Goal: Transaction & Acquisition: Purchase product/service

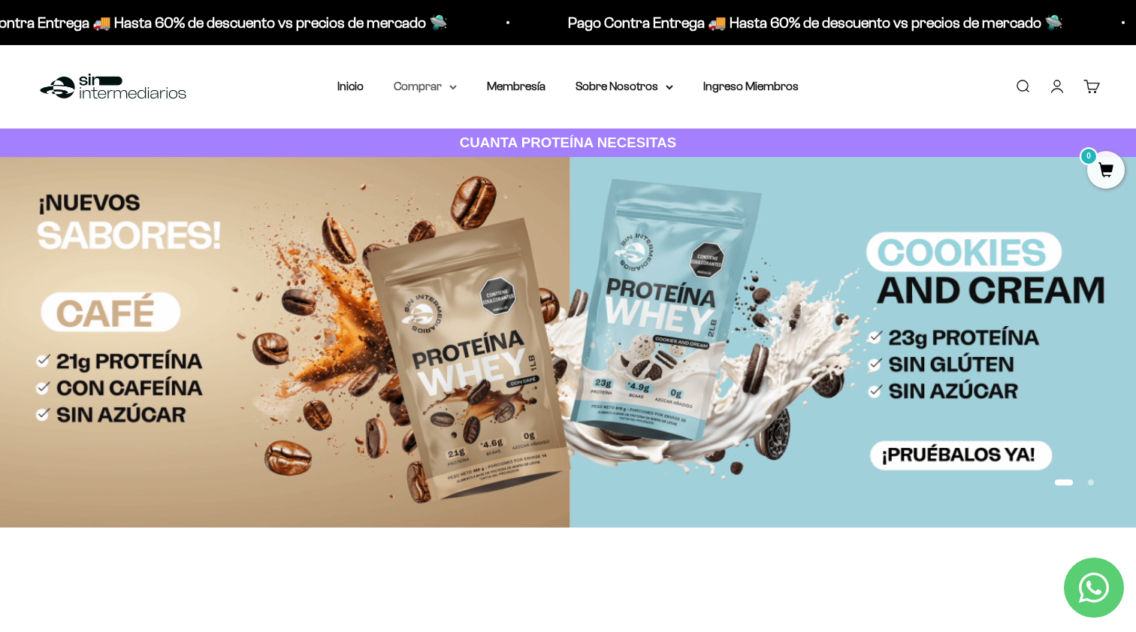
click at [449, 89] on summary "Comprar" at bounding box center [425, 87] width 63 height 20
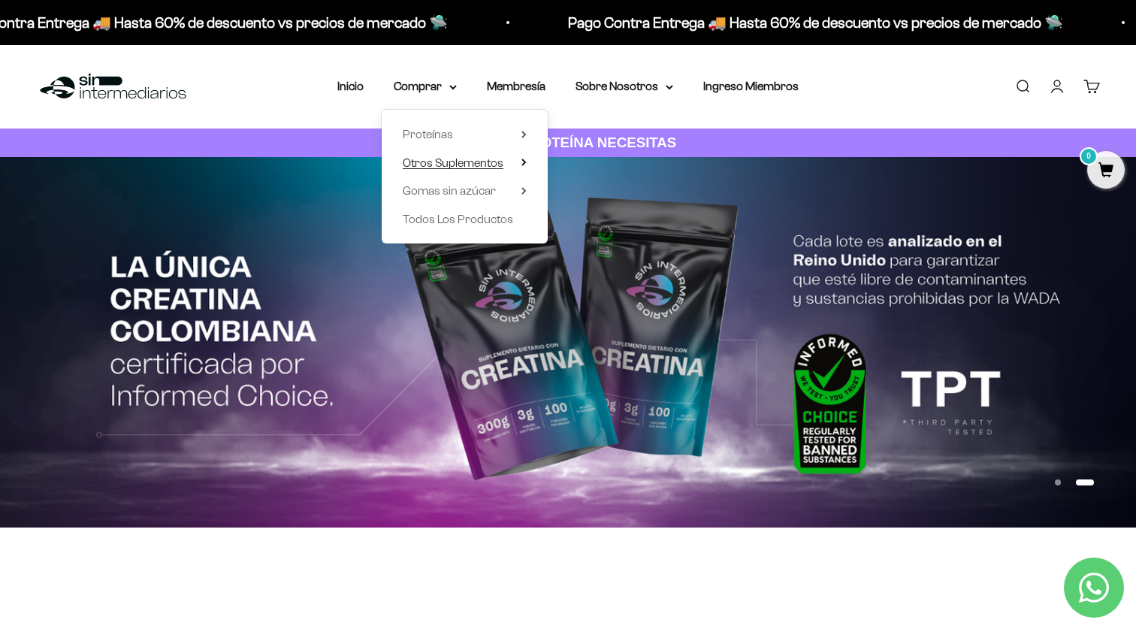
click at [478, 159] on span "Otros Suplementos" at bounding box center [453, 162] width 101 height 13
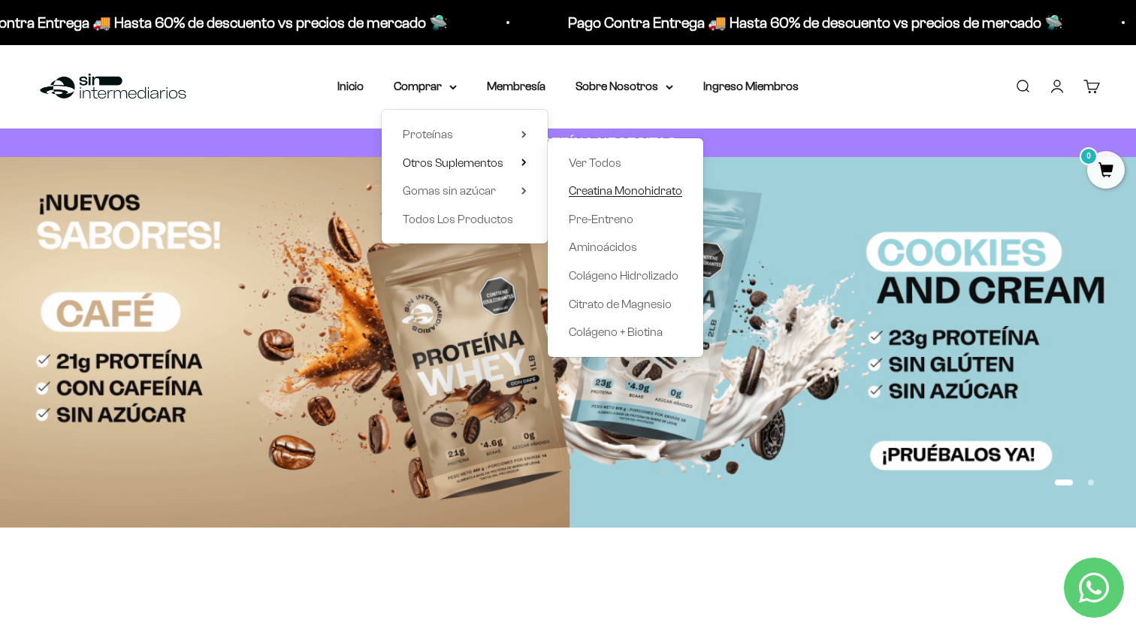
click at [620, 188] on span "Creatina Monohidrato" at bounding box center [625, 190] width 113 height 13
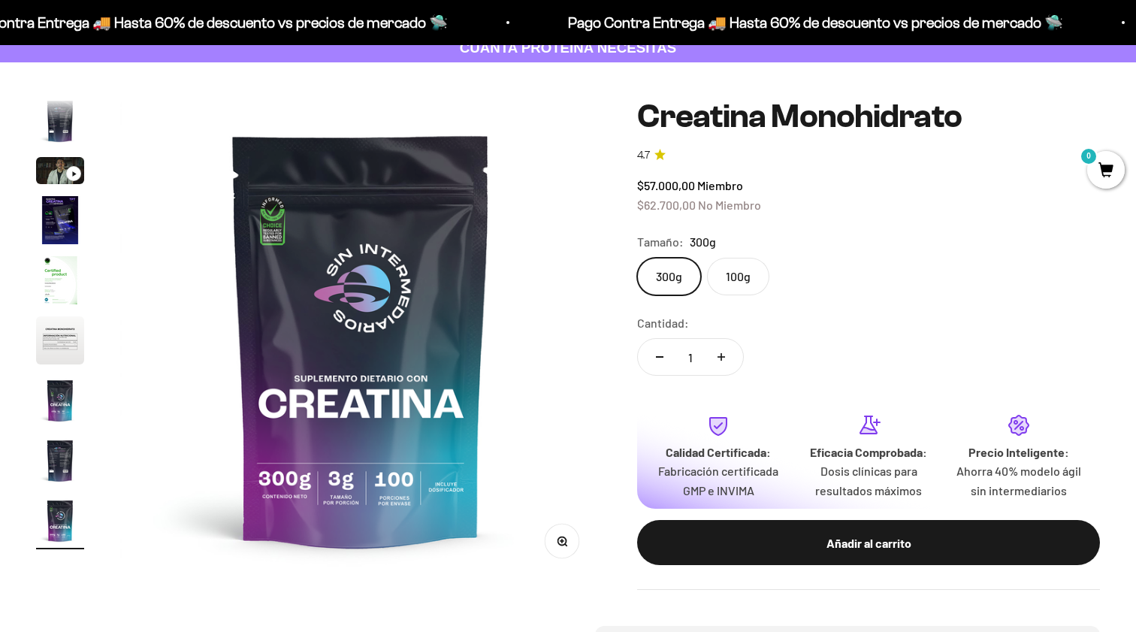
scroll to position [96, 0]
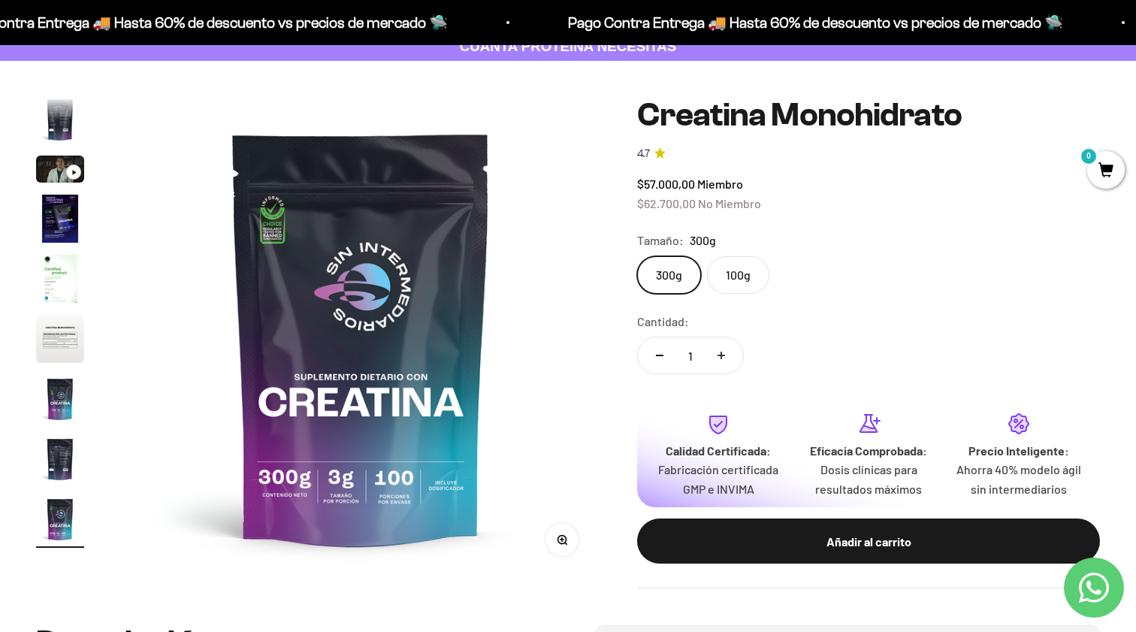
click at [74, 225] on img "Ir al artículo 4" at bounding box center [60, 219] width 48 height 48
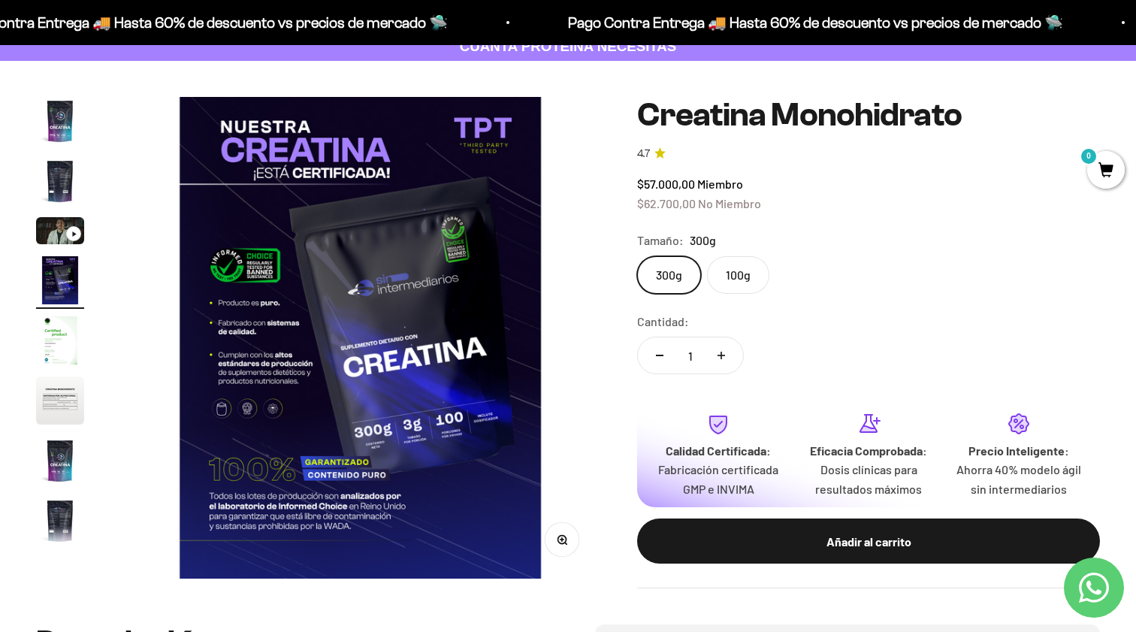
scroll to position [0, 1498]
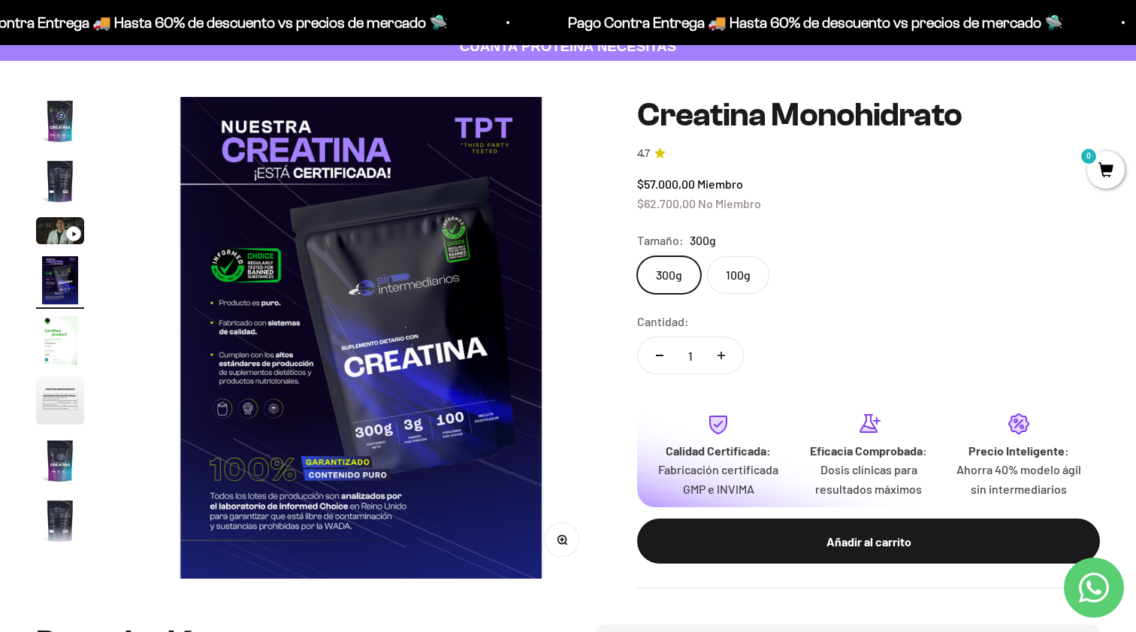
click at [65, 117] on img "Ir al artículo 1" at bounding box center [60, 121] width 48 height 48
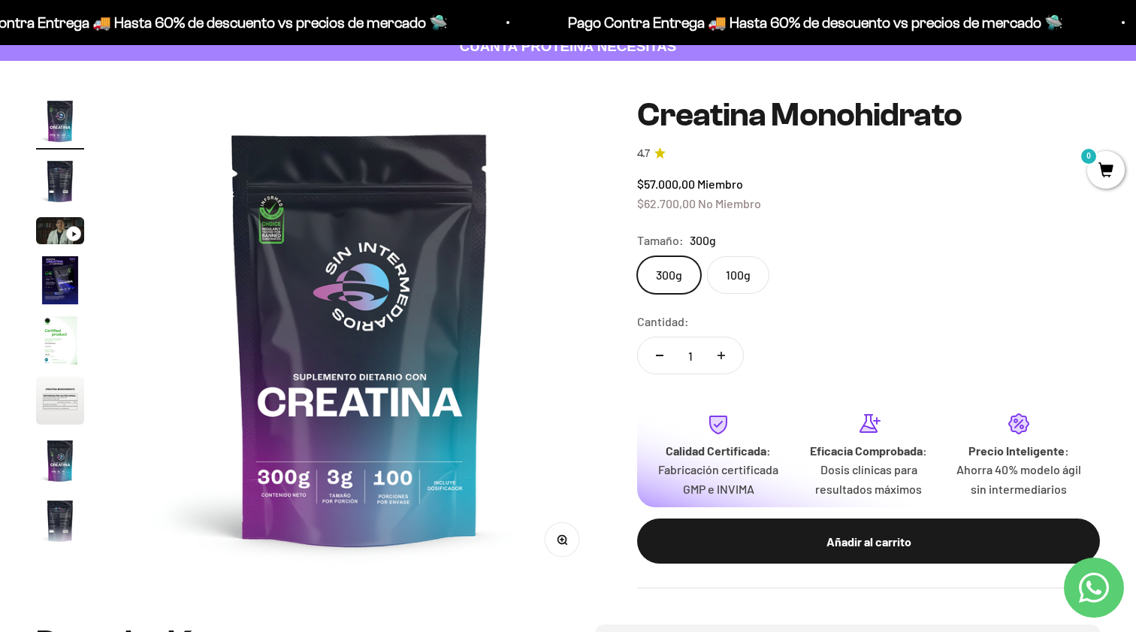
scroll to position [0, 0]
click at [62, 182] on img "Ir al artículo 2" at bounding box center [60, 181] width 48 height 48
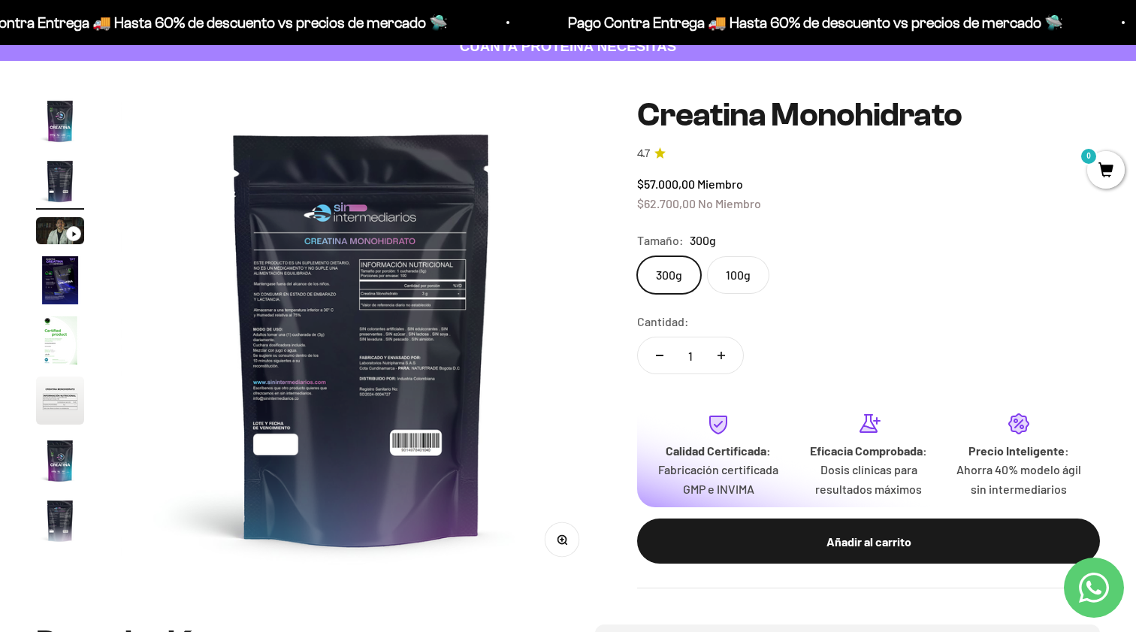
scroll to position [0, 499]
click at [323, 321] on img at bounding box center [360, 337] width 481 height 481
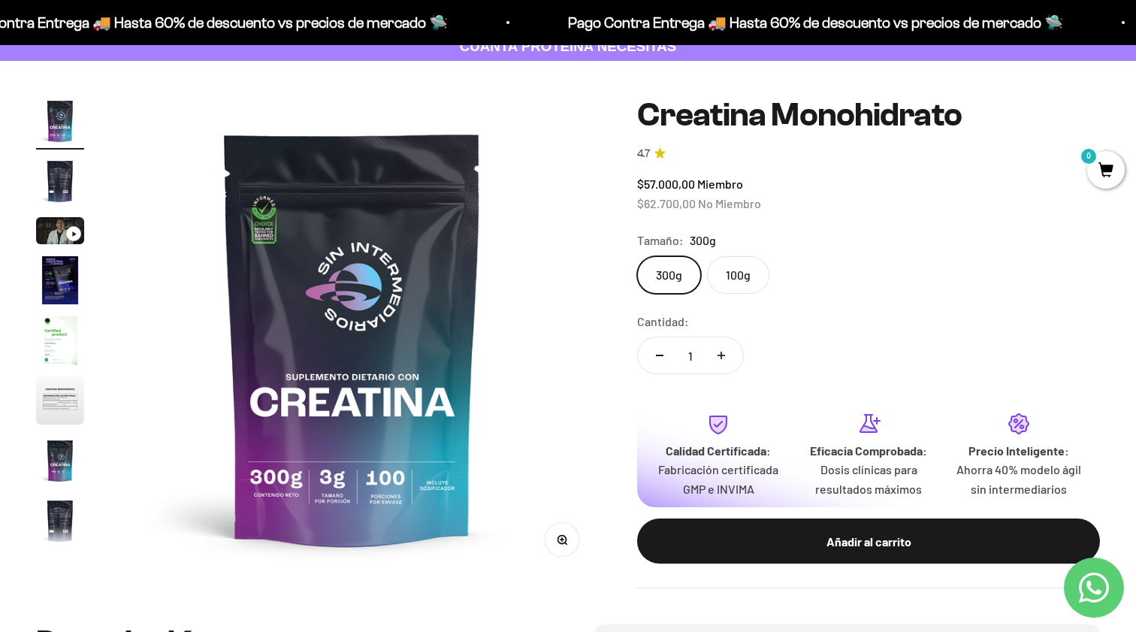
scroll to position [0, 0]
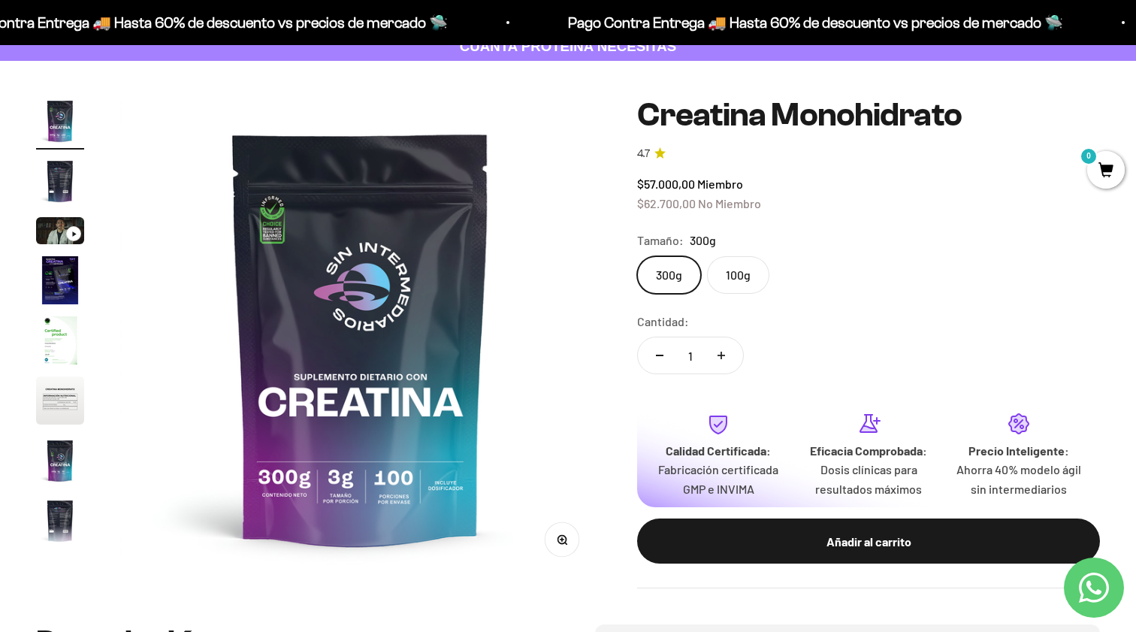
click at [334, 318] on img at bounding box center [360, 337] width 481 height 481
click at [56, 183] on img "Ir al artículo 2" at bounding box center [60, 181] width 48 height 48
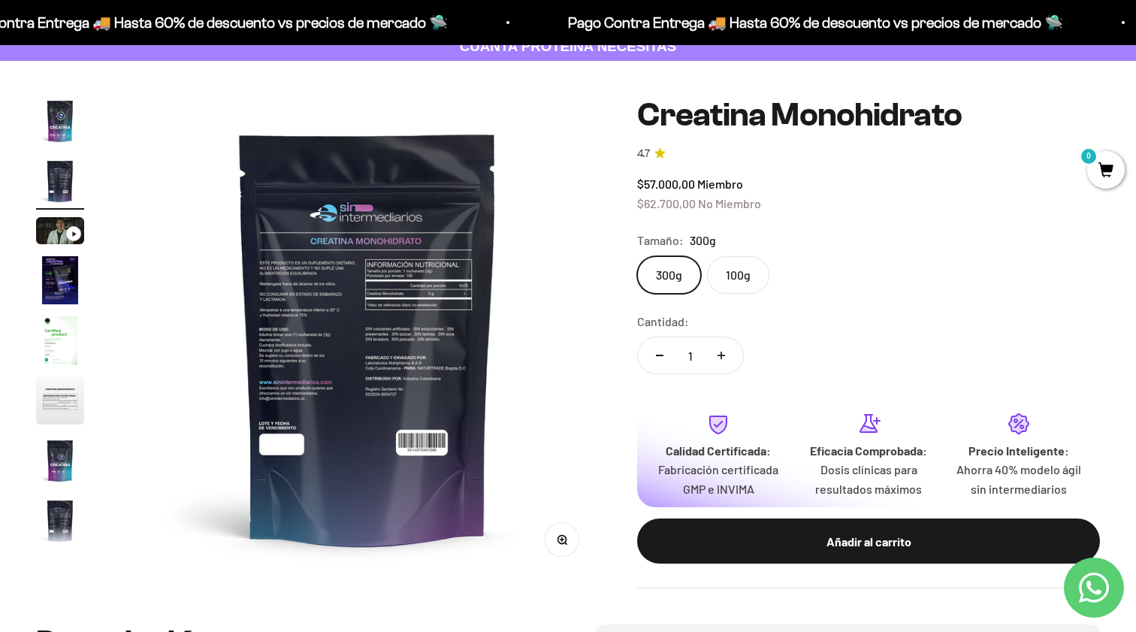
scroll to position [0, 499]
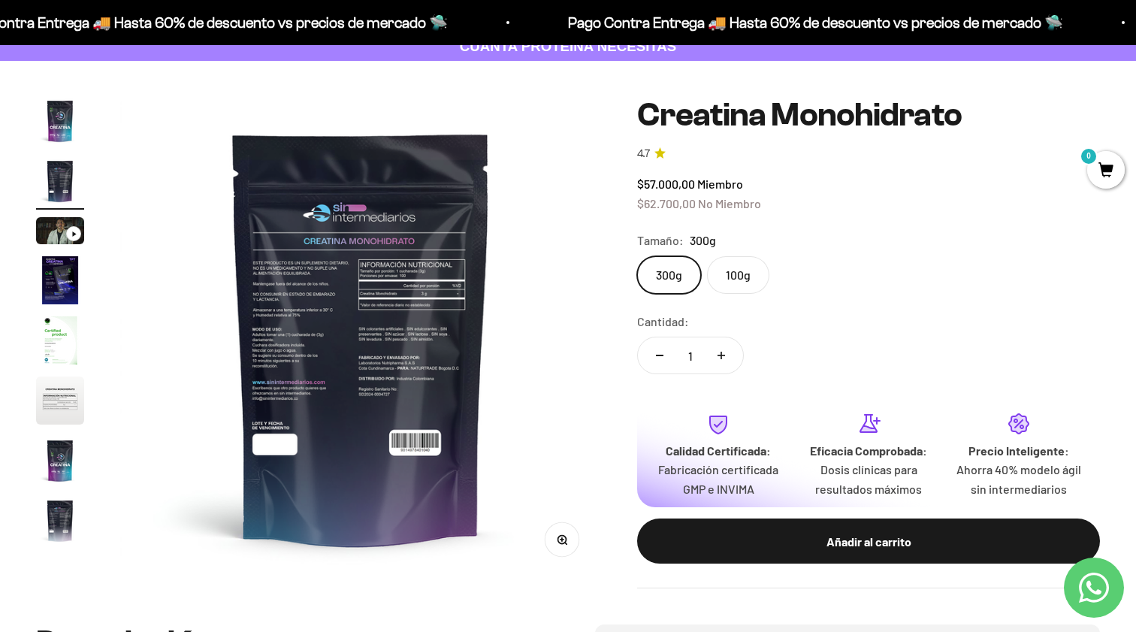
click at [569, 542] on button "Zoom" at bounding box center [563, 539] width 34 height 34
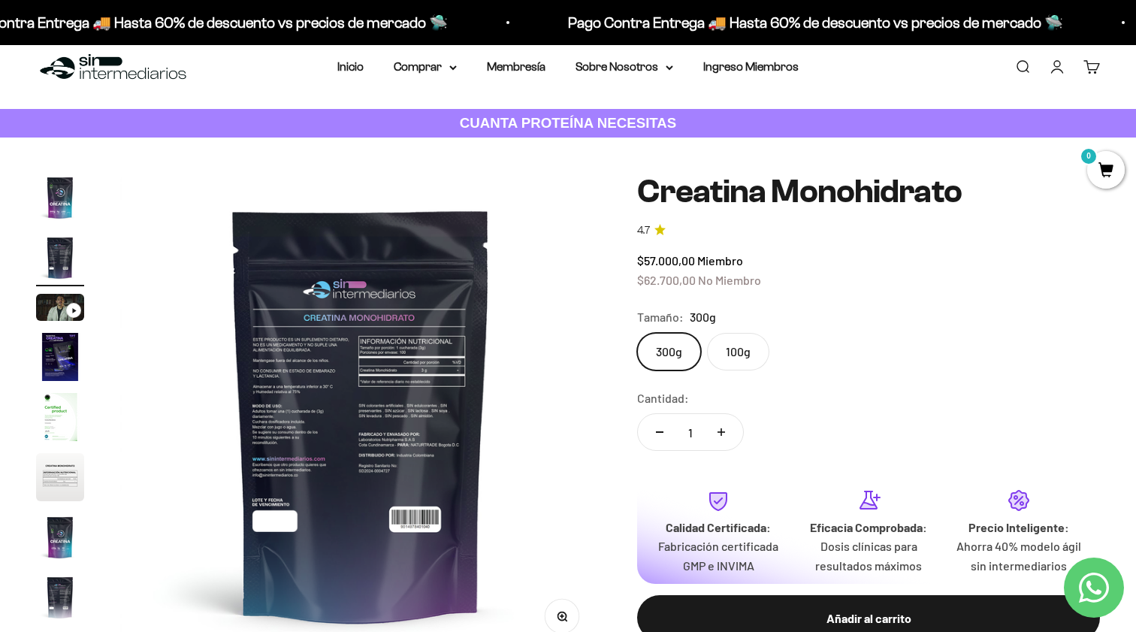
scroll to position [0, 0]
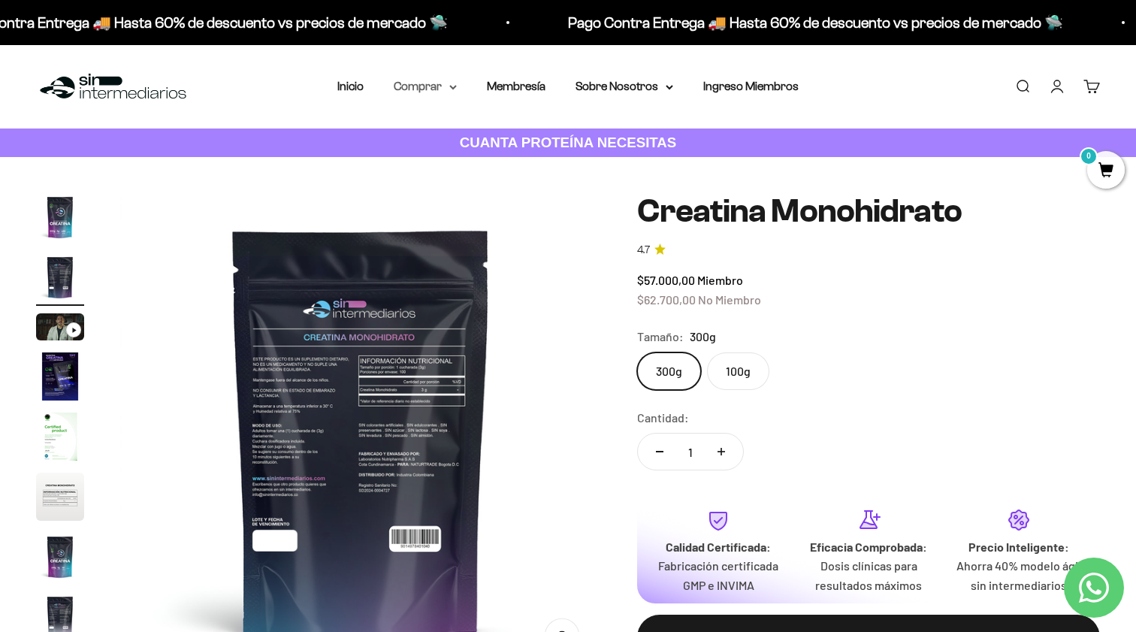
click at [448, 85] on summary "Comprar" at bounding box center [425, 87] width 63 height 20
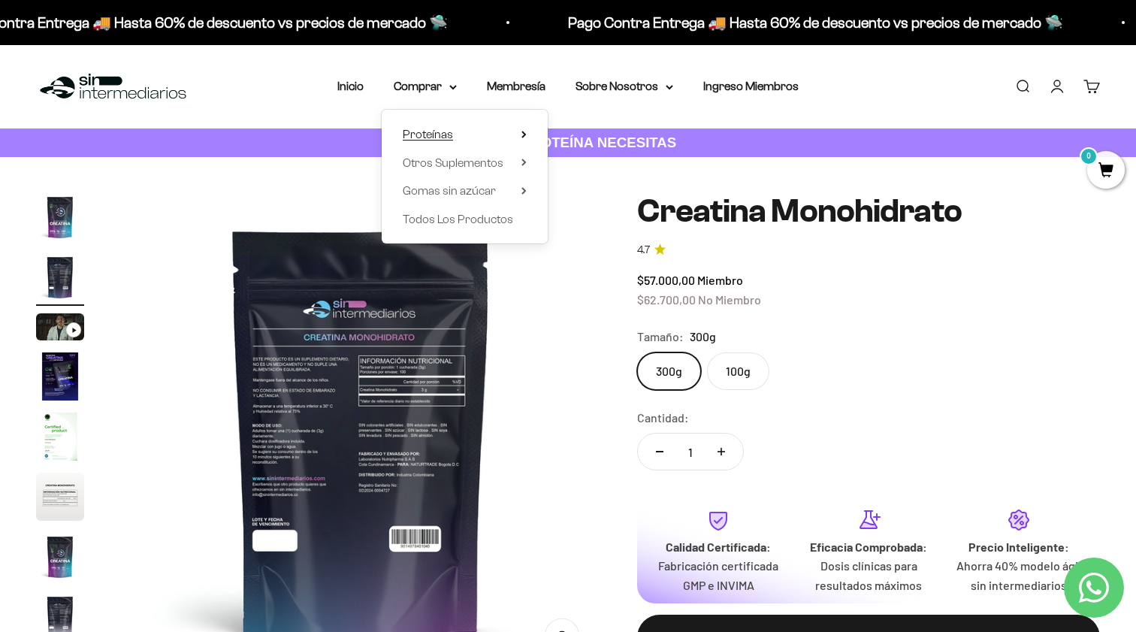
click at [442, 133] on span "Proteínas" at bounding box center [428, 134] width 50 height 13
click at [581, 192] on span "Iso" at bounding box center [576, 190] width 15 height 13
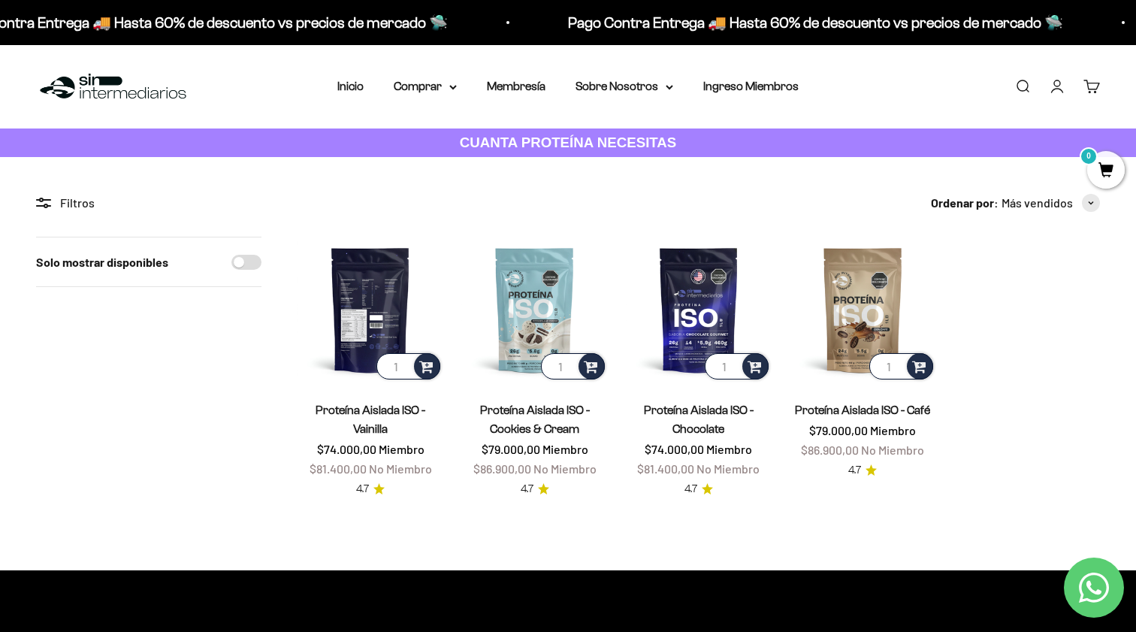
click at [367, 288] on img at bounding box center [371, 310] width 146 height 146
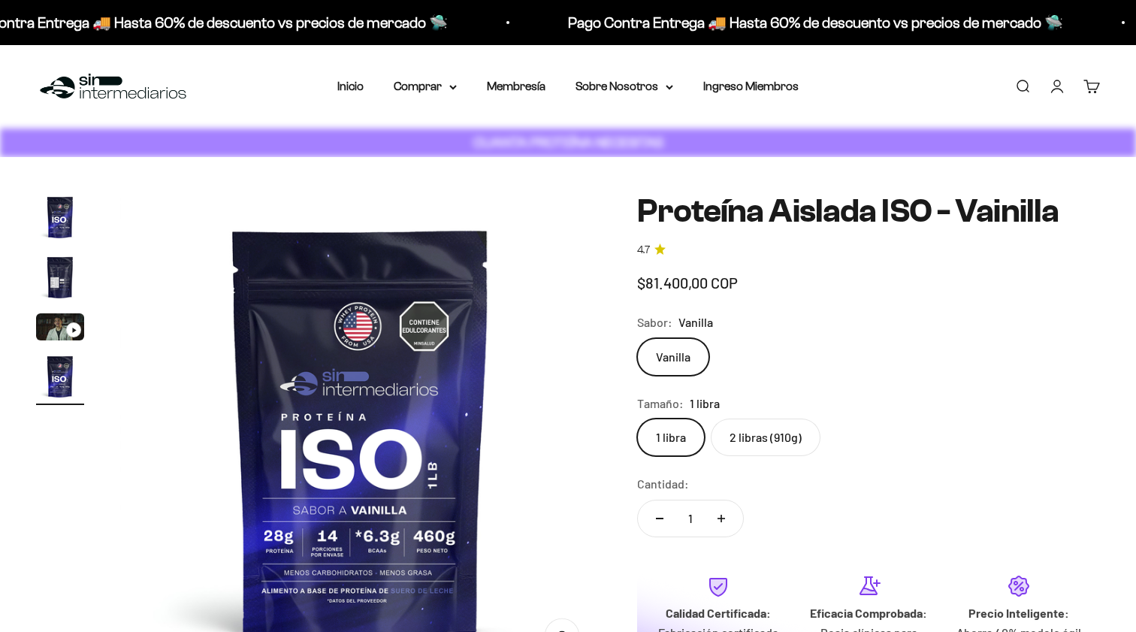
scroll to position [0, 1498]
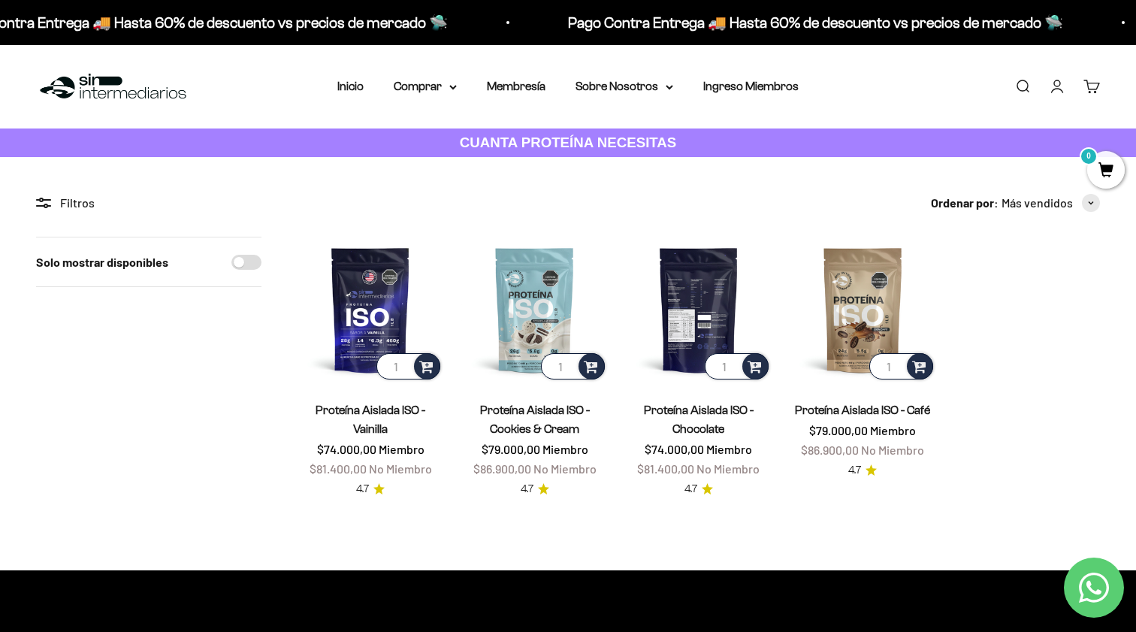
click at [680, 310] on img at bounding box center [699, 310] width 146 height 146
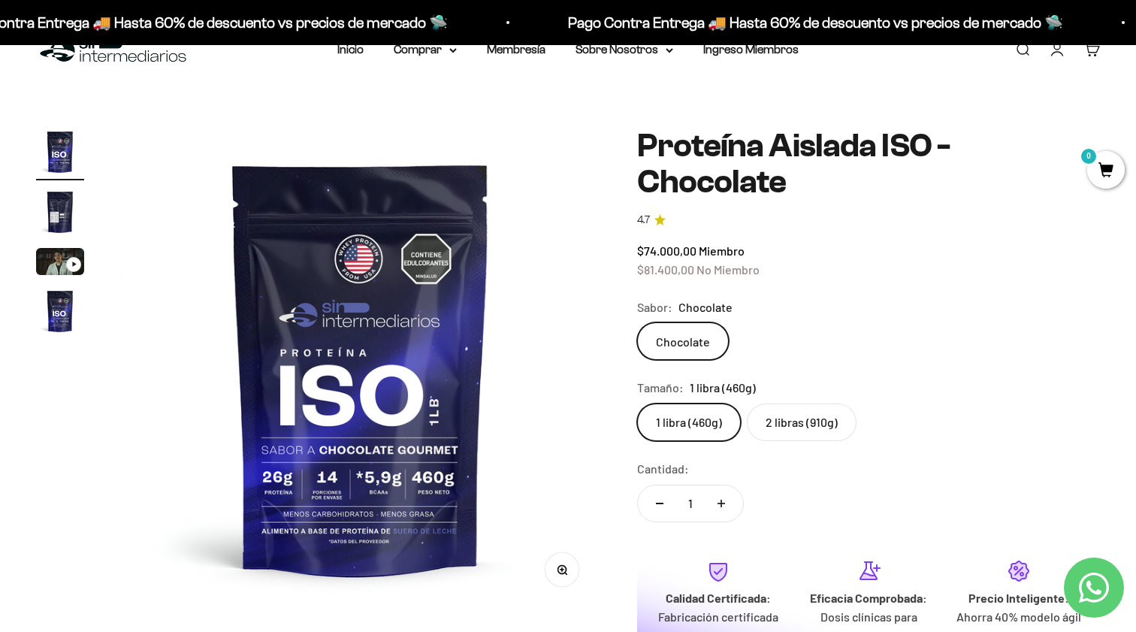
scroll to position [38, 0]
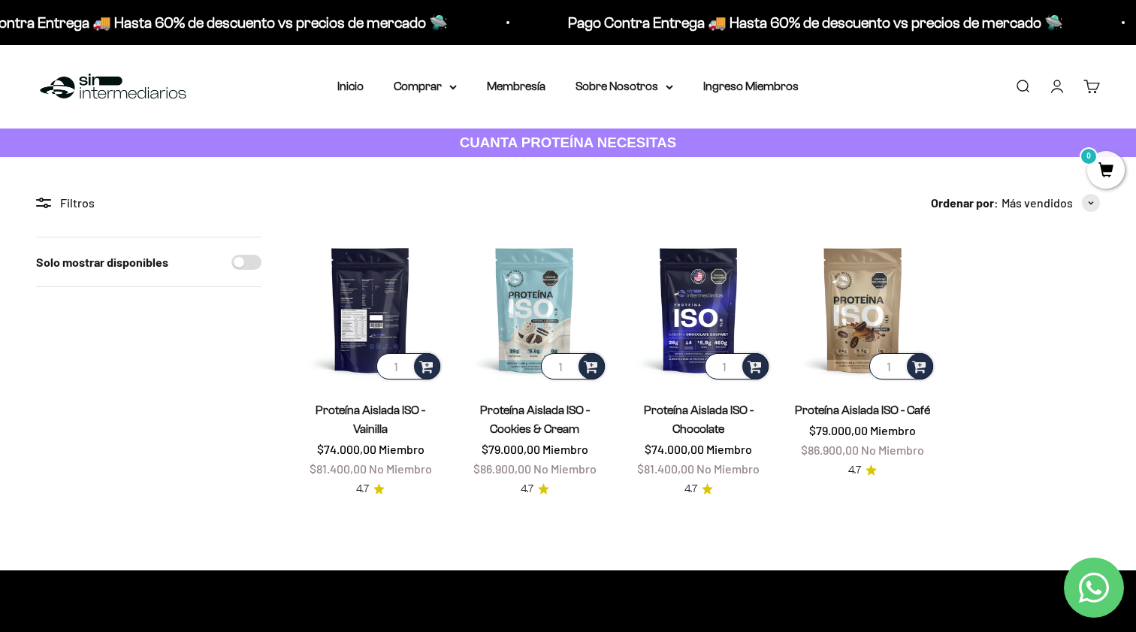
click at [389, 301] on img at bounding box center [371, 310] width 146 height 146
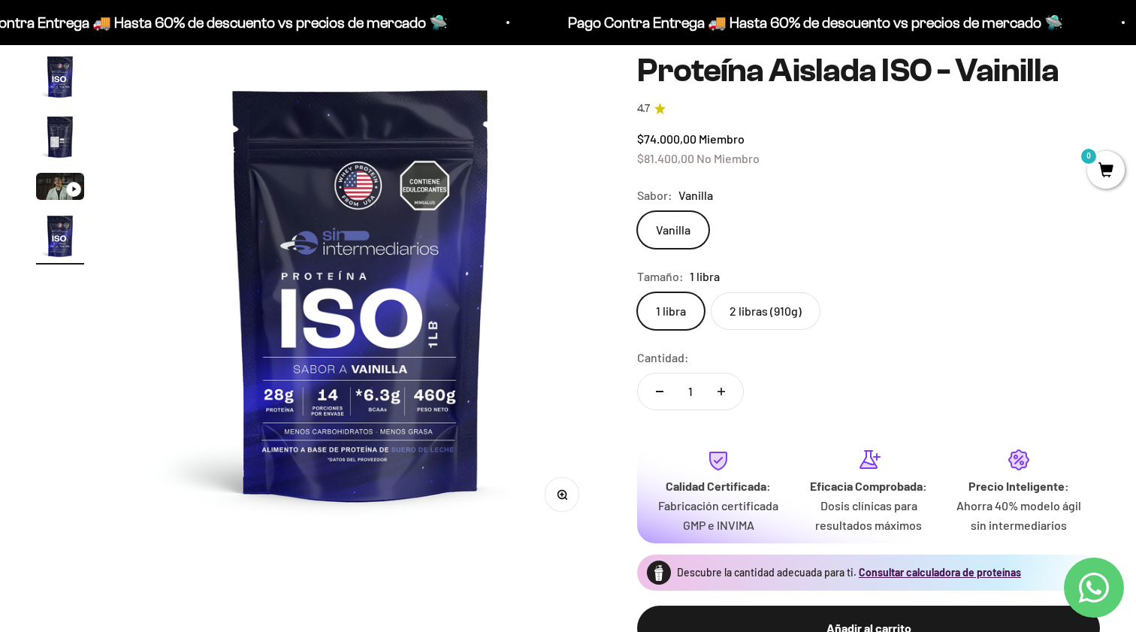
scroll to position [113, 0]
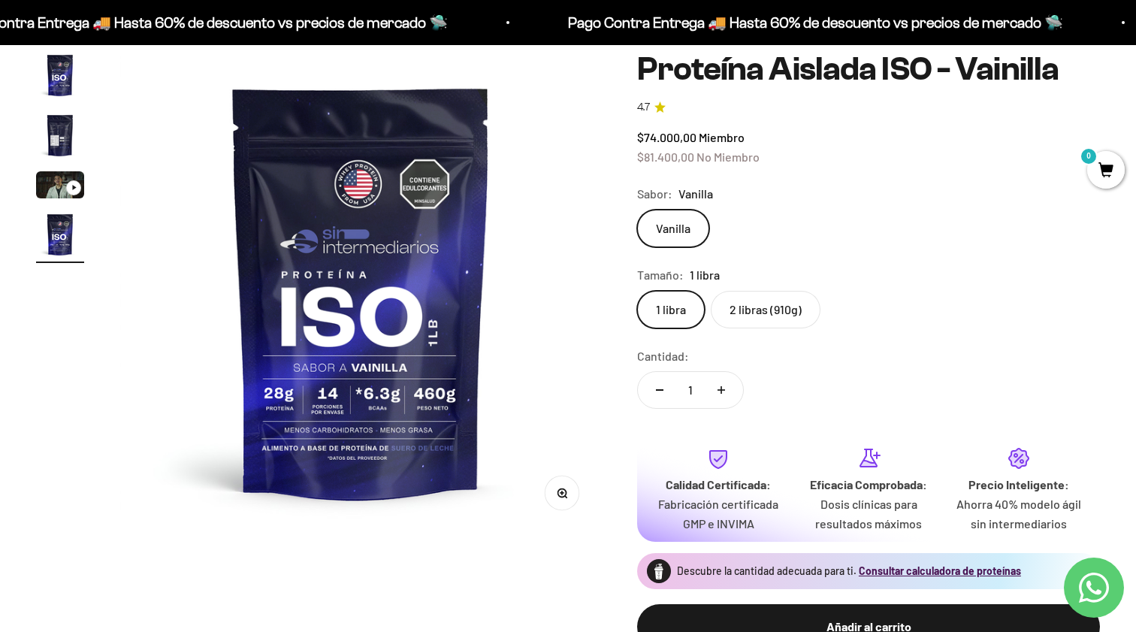
click at [768, 319] on label "2 libras (910g)" at bounding box center [766, 310] width 110 height 38
click at [637, 291] on input "2 libras (910g)" at bounding box center [636, 290] width 1 height 1
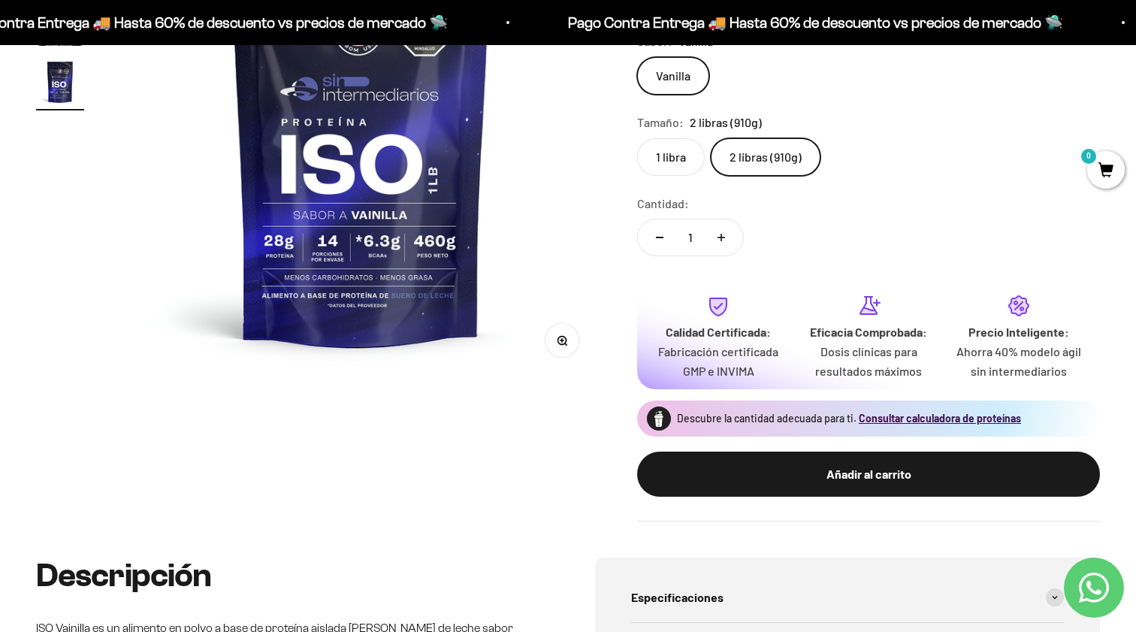
scroll to position [269, 0]
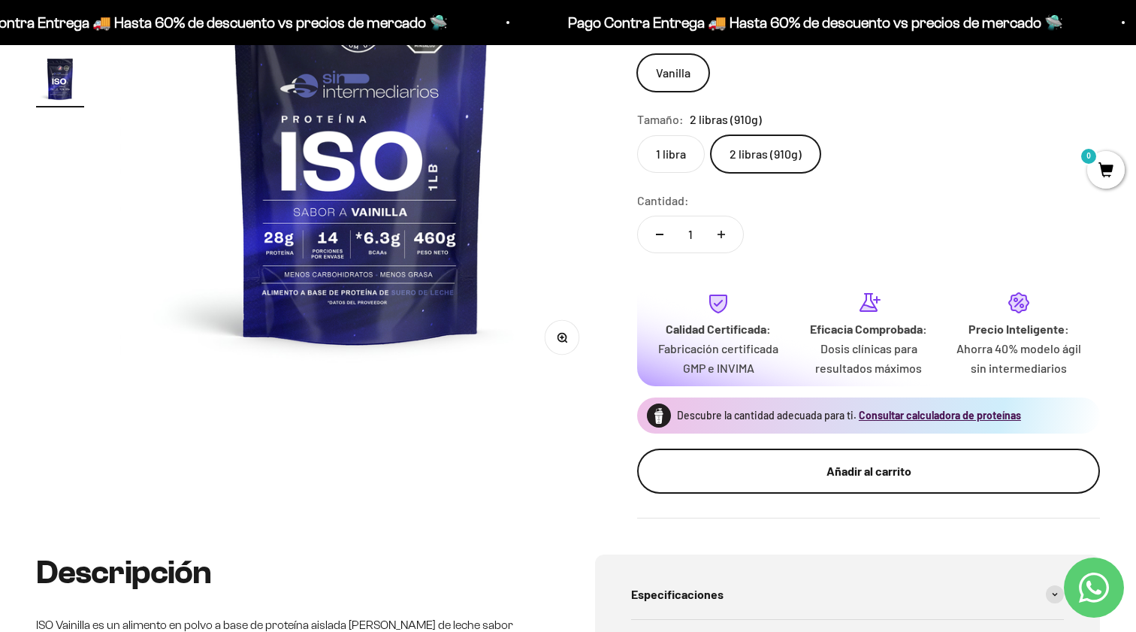
click at [772, 476] on div "Añadir al carrito" at bounding box center [868, 471] width 403 height 20
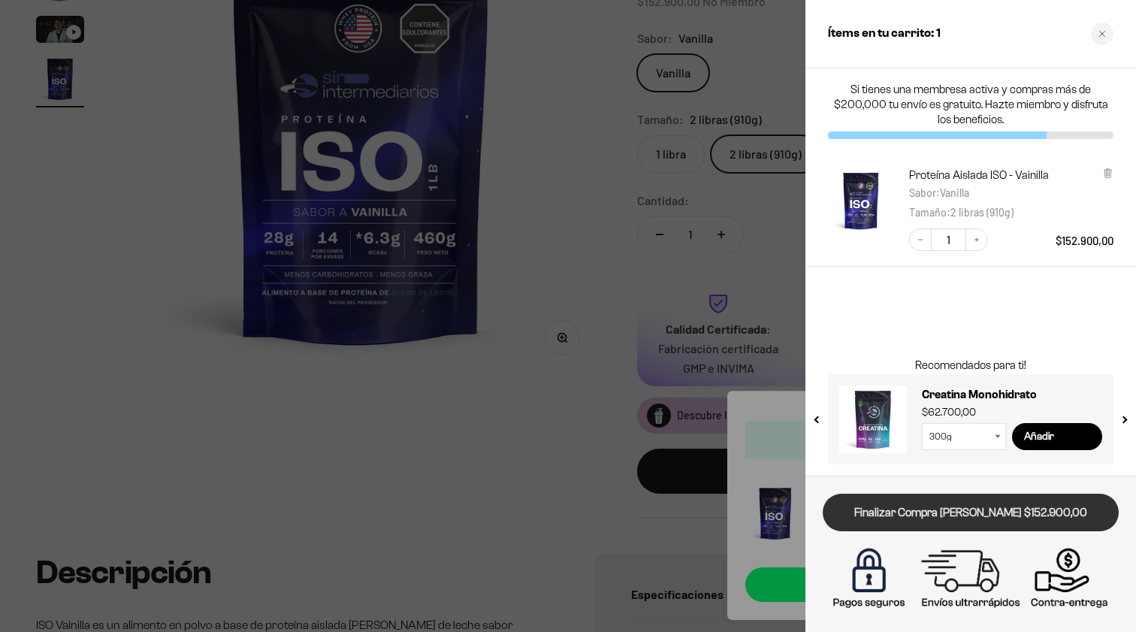
click at [975, 517] on link "Finalizar Compra [PERSON_NAME] $152.900,00" at bounding box center [971, 513] width 296 height 38
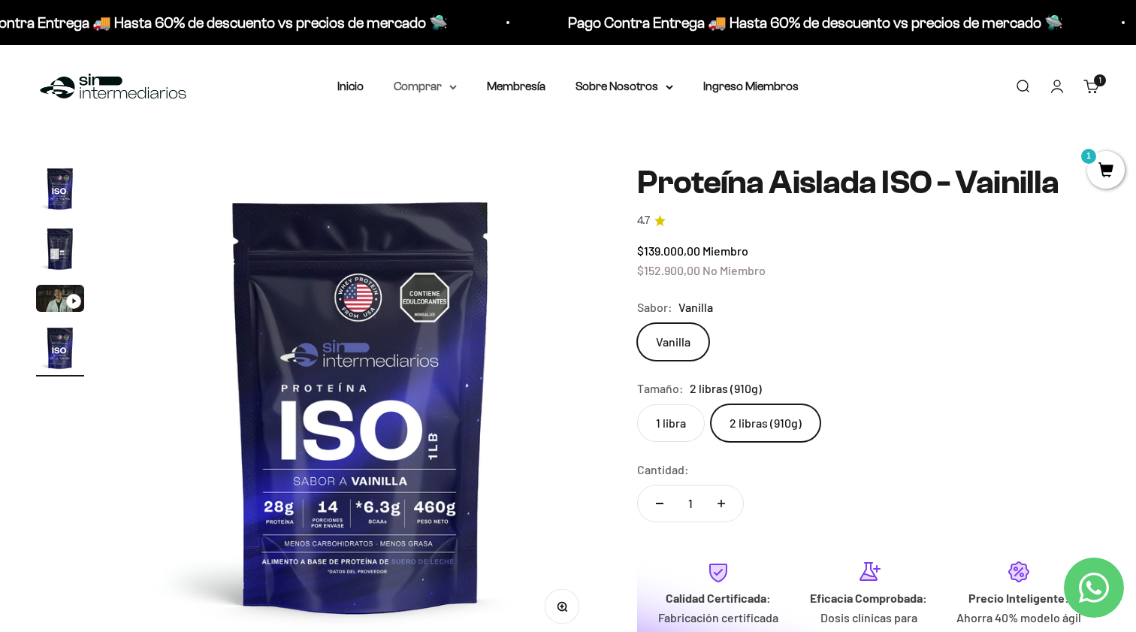
click at [455, 88] on icon at bounding box center [453, 87] width 8 height 5
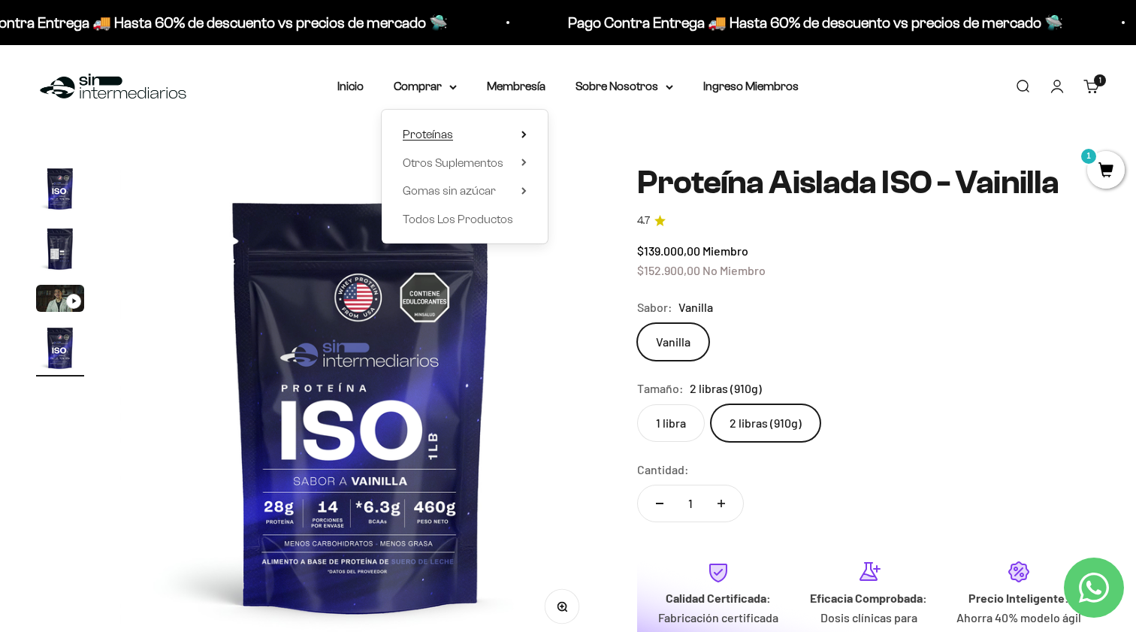
click at [521, 131] on summary "Proteínas" at bounding box center [465, 135] width 124 height 20
click at [573, 192] on span "Iso" at bounding box center [576, 190] width 15 height 13
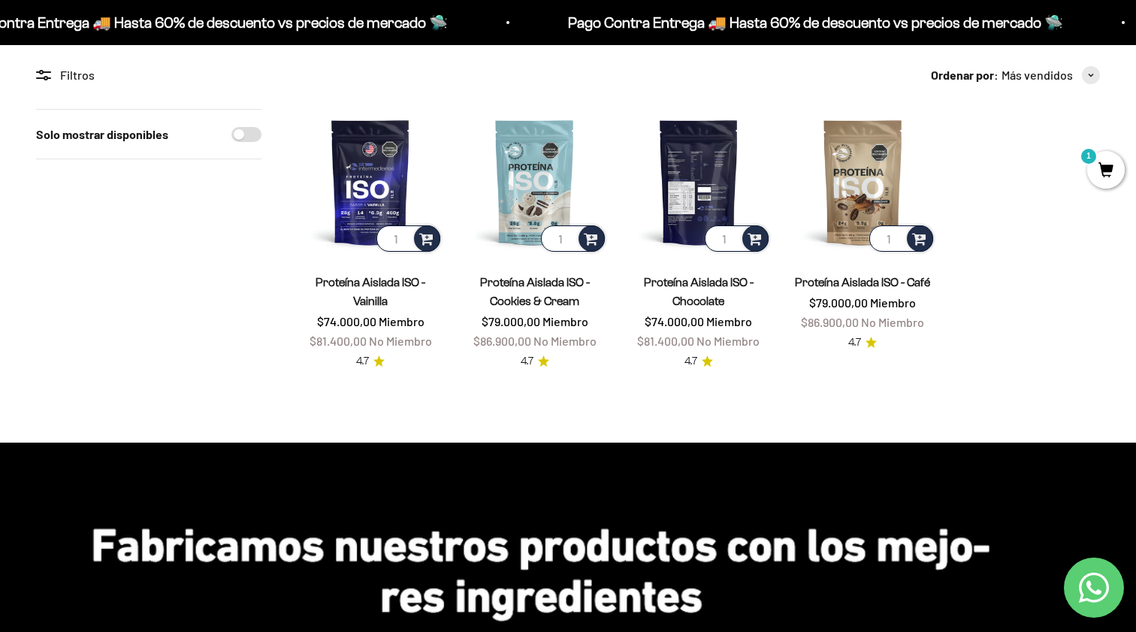
scroll to position [128, 0]
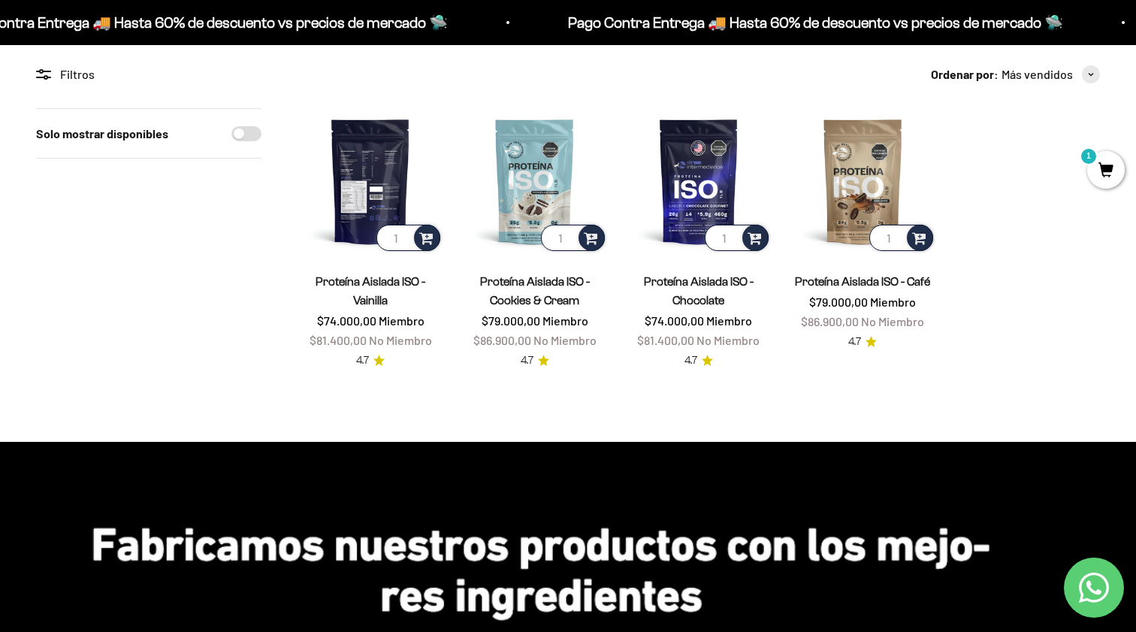
click at [376, 197] on img at bounding box center [371, 181] width 146 height 146
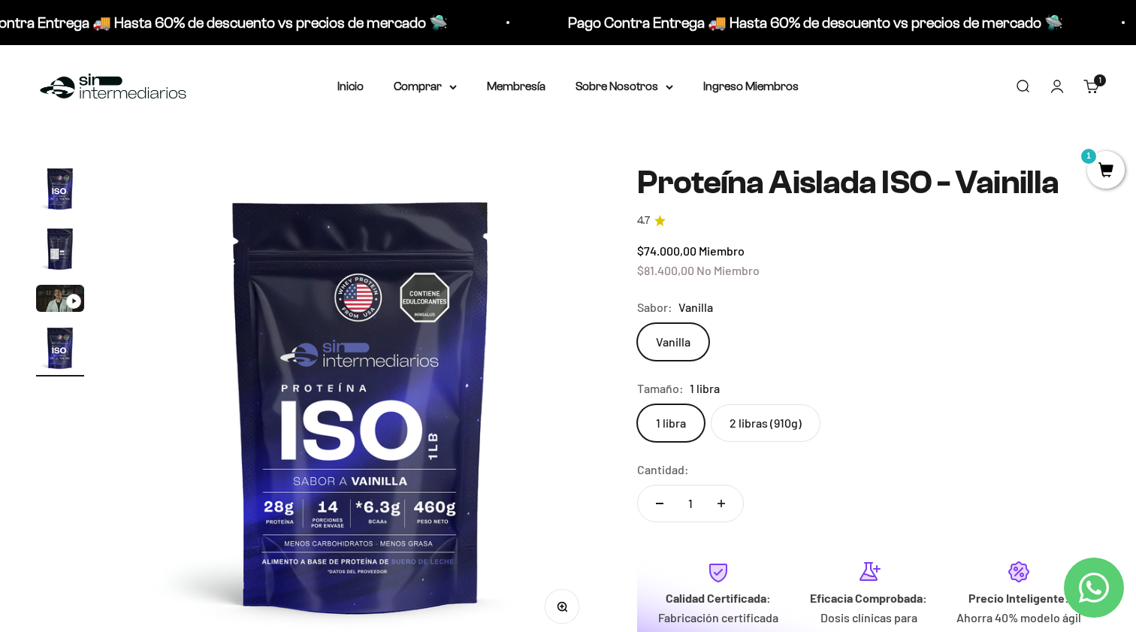
click at [767, 427] on label "2 libras (910g)" at bounding box center [766, 423] width 110 height 38
click at [637, 404] on input "2 libras (910g)" at bounding box center [636, 403] width 1 height 1
click at [1054, 90] on link "Iniciar sesión" at bounding box center [1057, 86] width 17 height 17
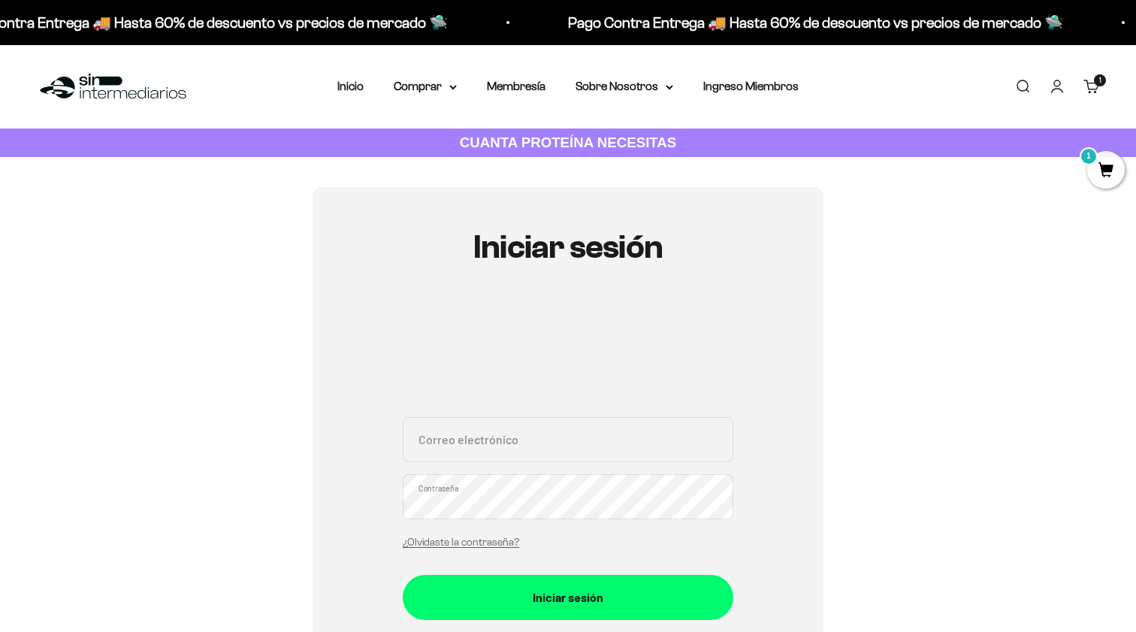
click at [570, 471] on div "Correo electrónico Contraseña ¿Olvidaste la contraseña?" at bounding box center [568, 487] width 331 height 140
click at [573, 437] on input "Correo electrónico" at bounding box center [568, 439] width 331 height 45
click at [509, 449] on input "Correo electrónico" at bounding box center [568, 439] width 331 height 45
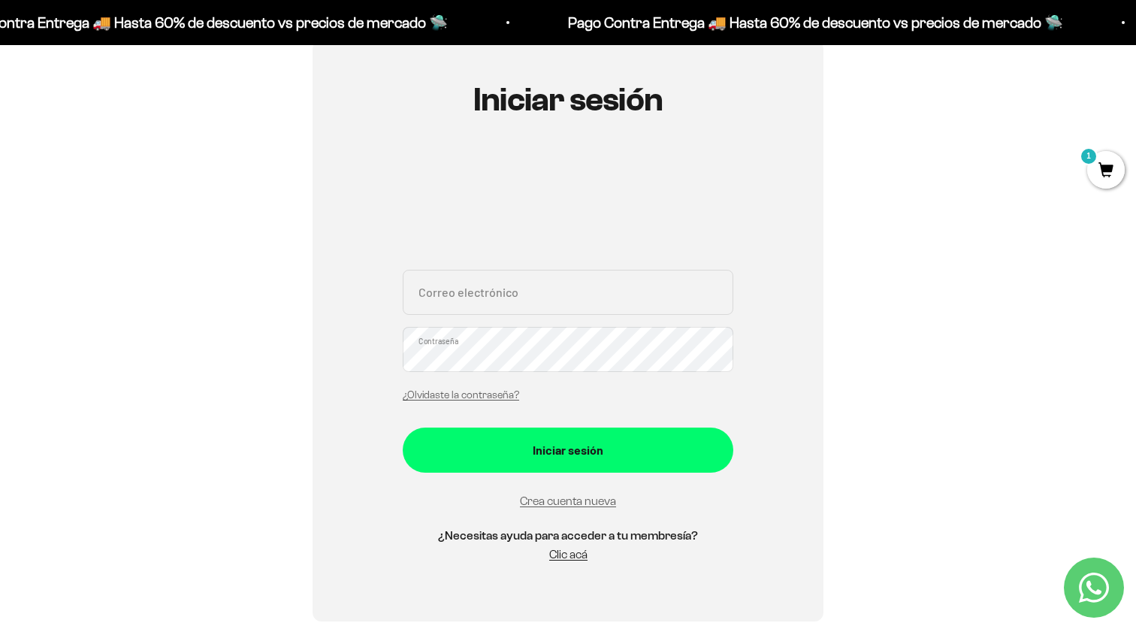
scroll to position [149, 0]
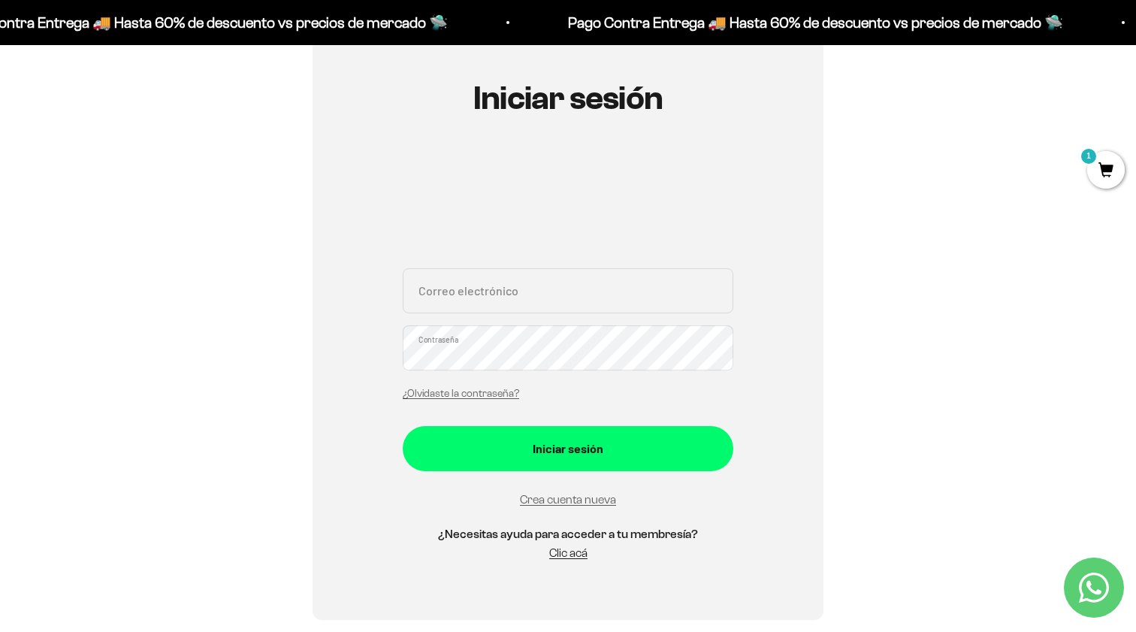
click at [470, 300] on input "Correo electrónico" at bounding box center [568, 290] width 331 height 45
type input "jalopez6@unal.edu.co"
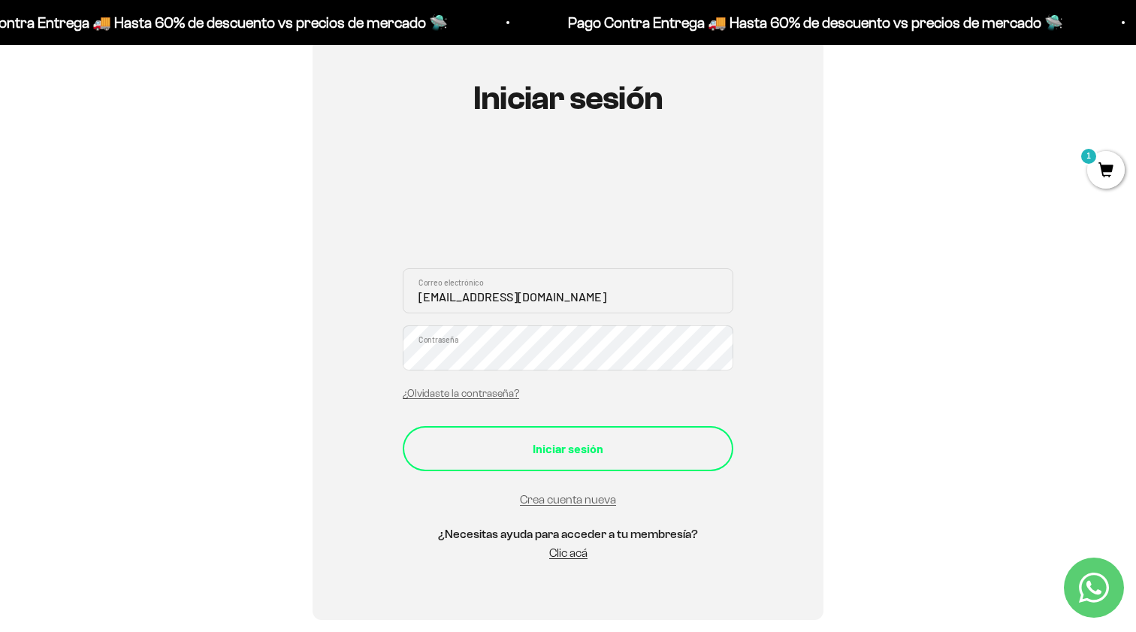
click at [491, 446] on div "Iniciar sesión" at bounding box center [568, 449] width 270 height 20
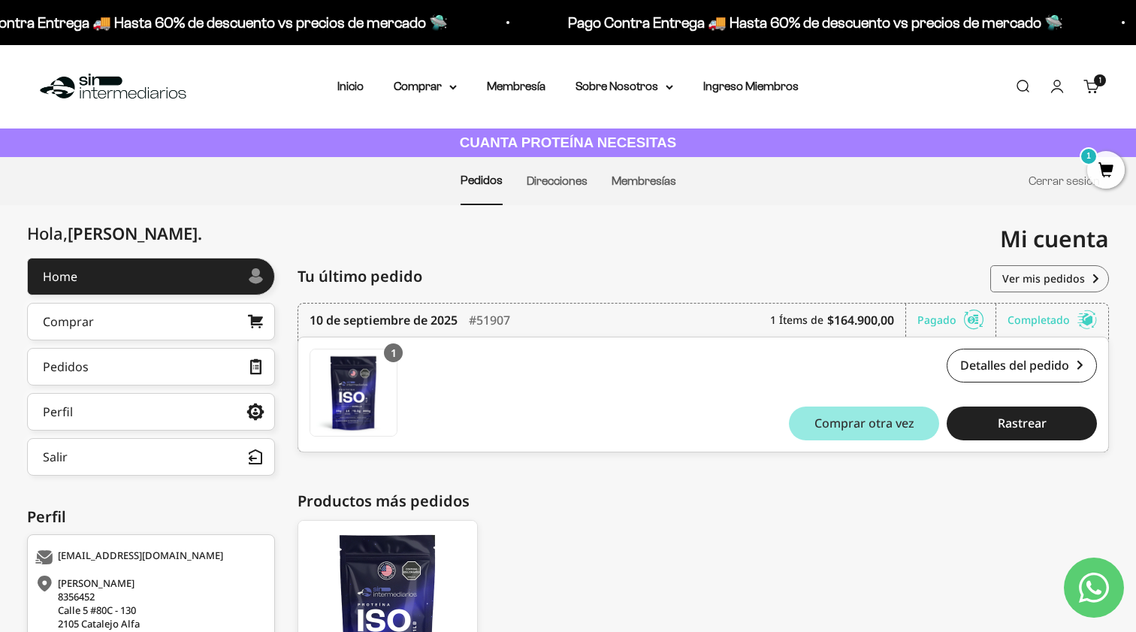
click at [850, 428] on span "Comprar otra vez" at bounding box center [864, 423] width 100 height 12
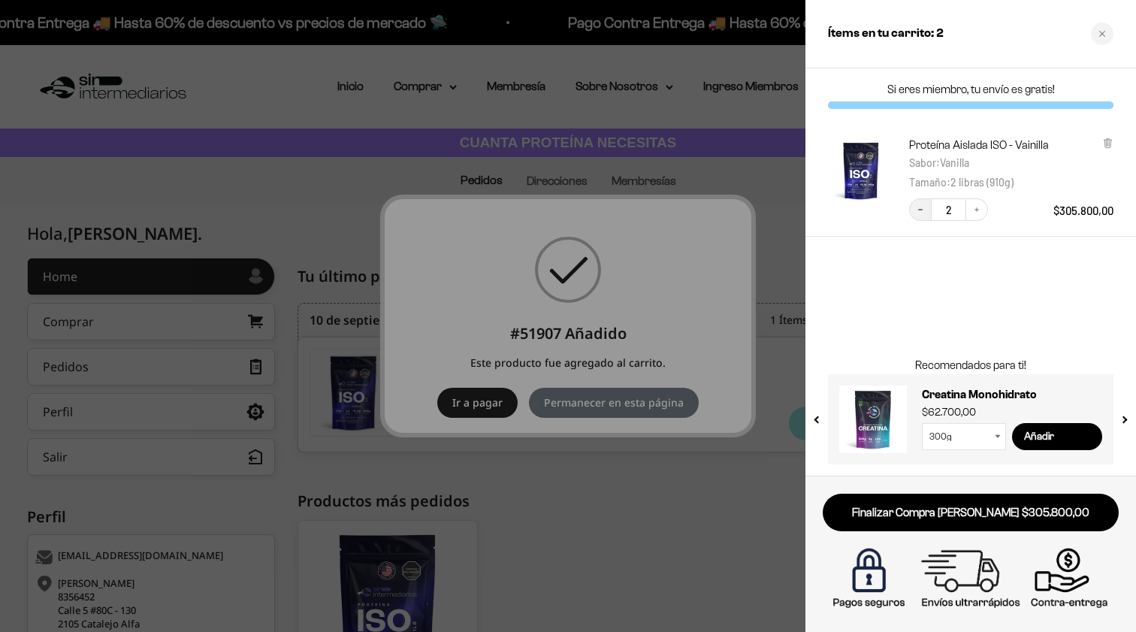
click at [914, 213] on button "Decrease quantity" at bounding box center [920, 209] width 23 height 23
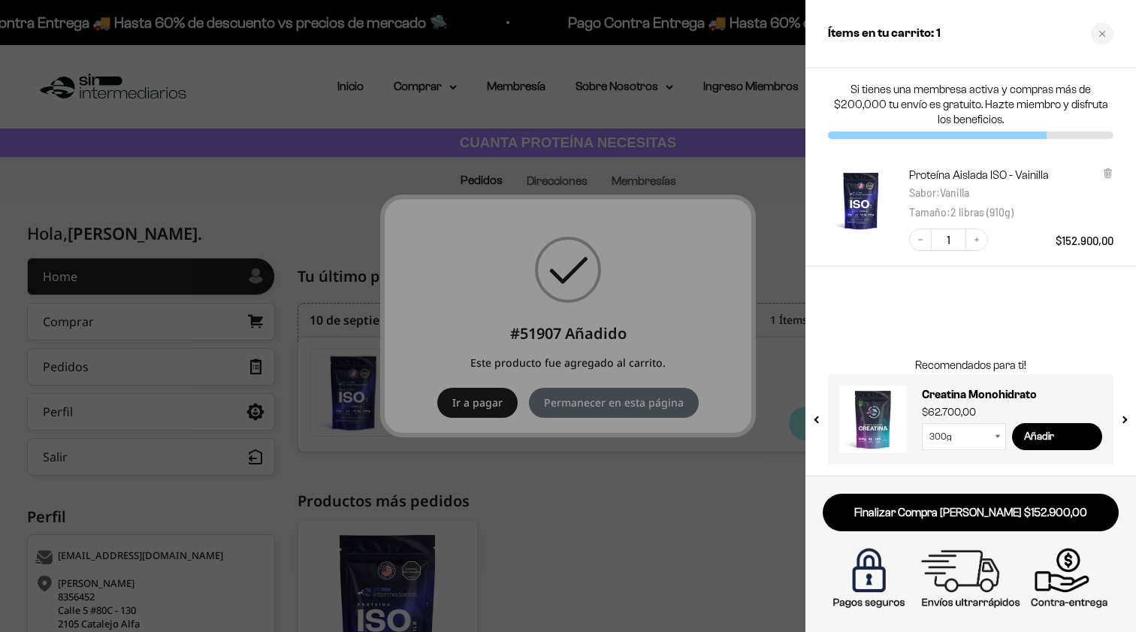
click at [663, 473] on div at bounding box center [568, 316] width 1136 height 632
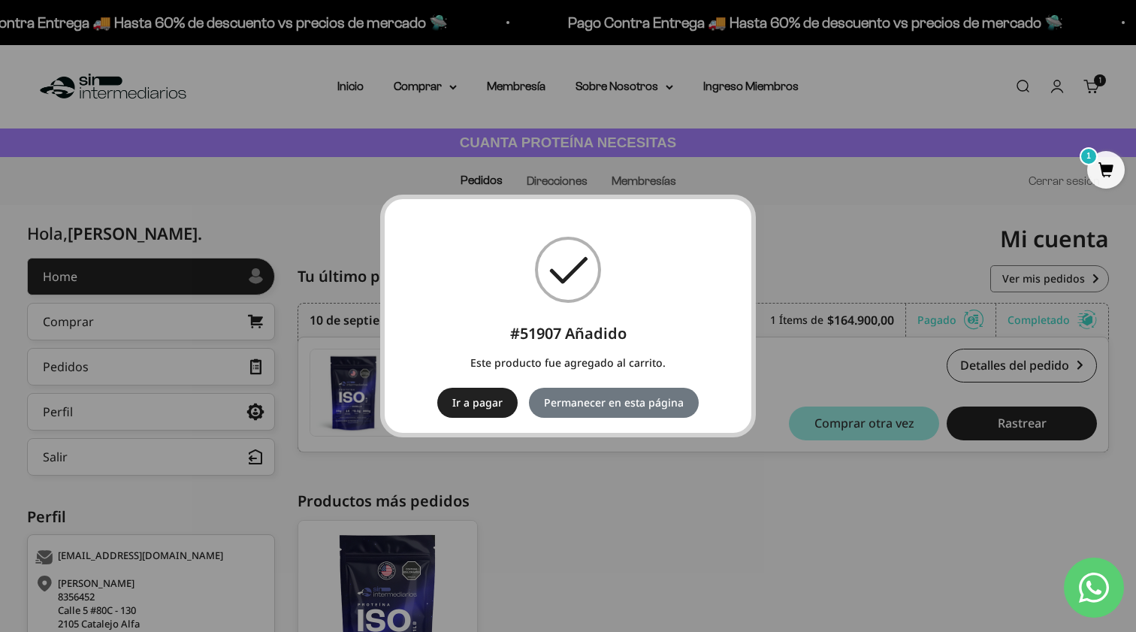
click at [827, 204] on div "× #51907 Añadido Este producto fue agregado al carrito. Ir a pagar No Permanece…" at bounding box center [568, 316] width 1136 height 632
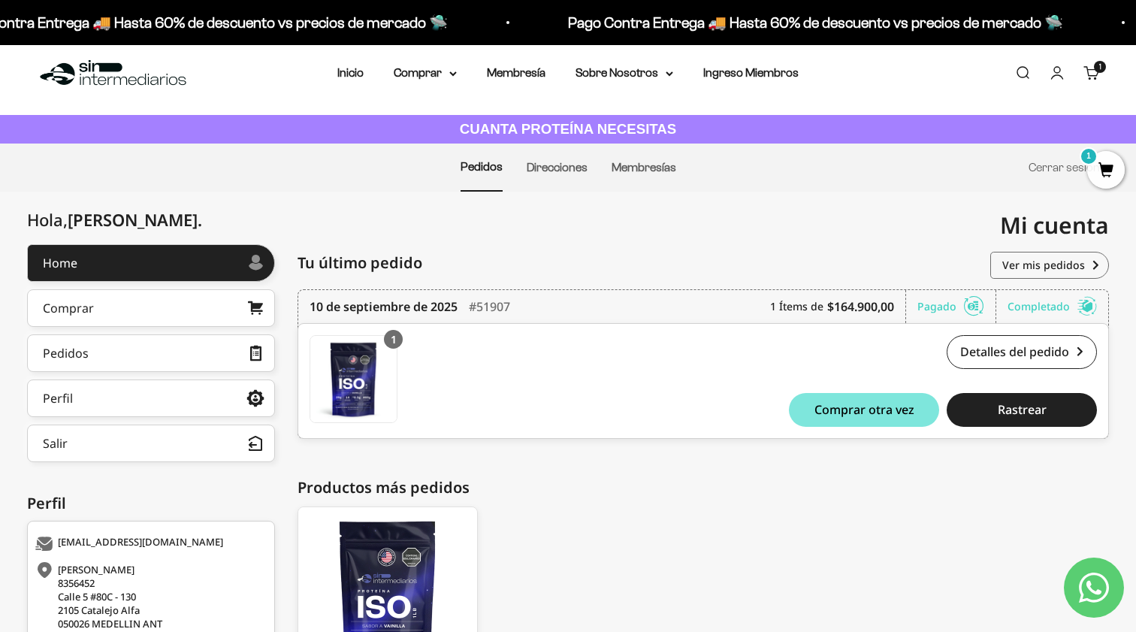
scroll to position [11, 0]
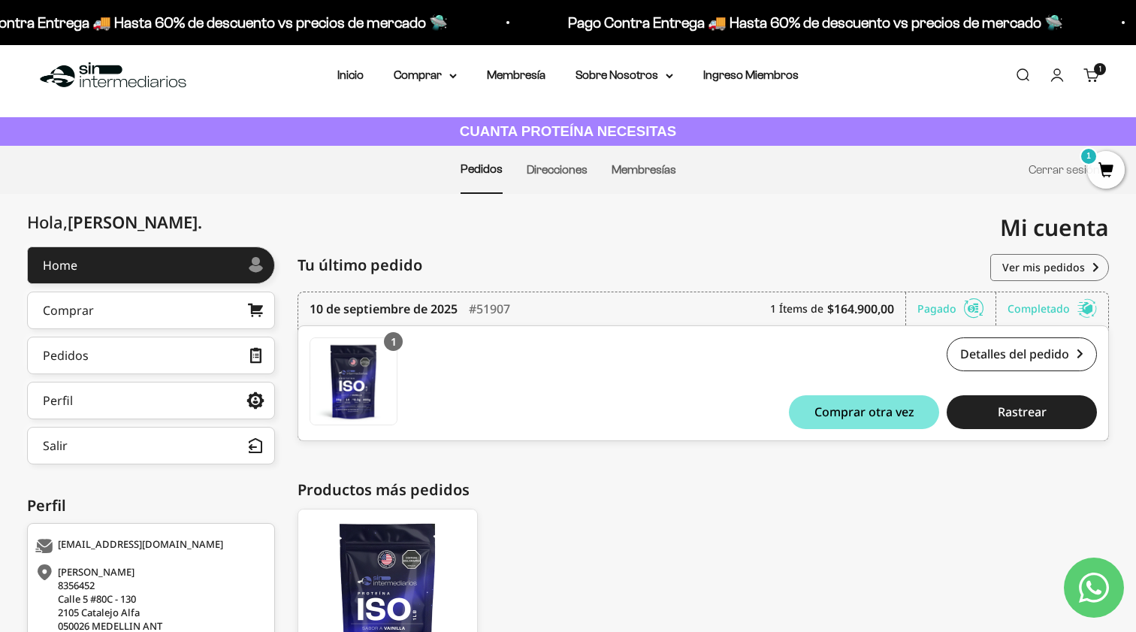
click at [1098, 174] on span "1" at bounding box center [1106, 170] width 38 height 38
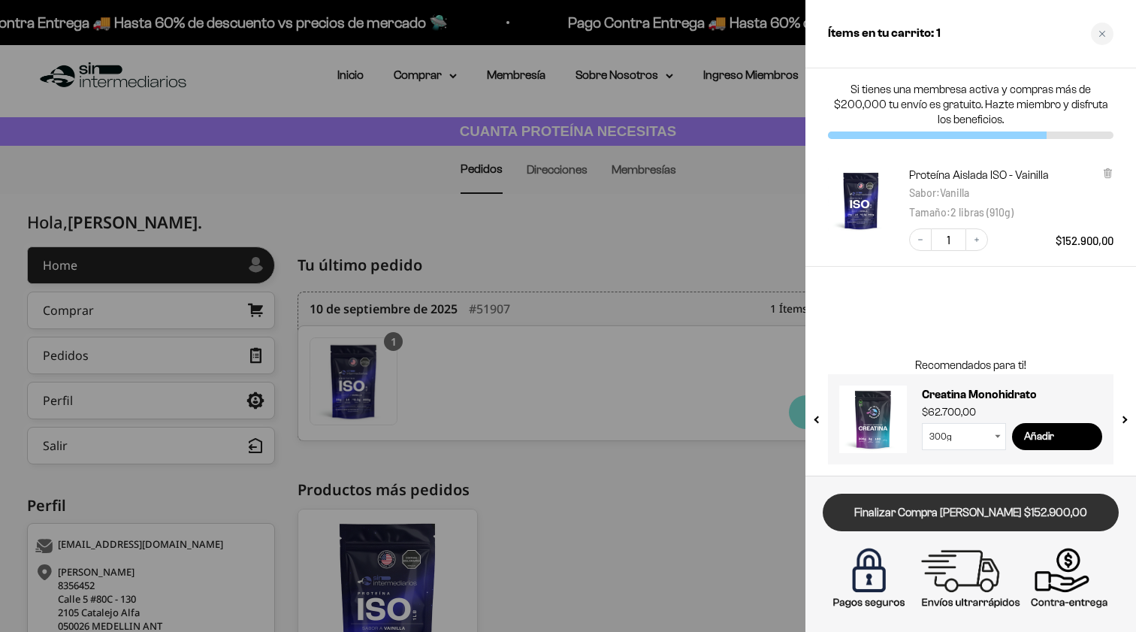
click at [1012, 521] on link "Finalizar Compra Segura $152.900,00" at bounding box center [971, 513] width 296 height 38
